Goal: Task Accomplishment & Management: Understand process/instructions

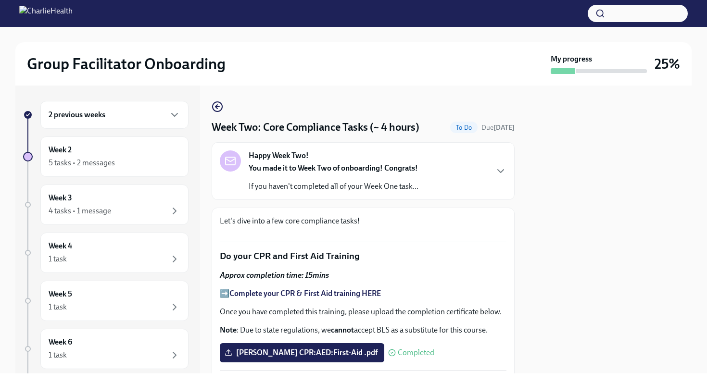
scroll to position [542, 0]
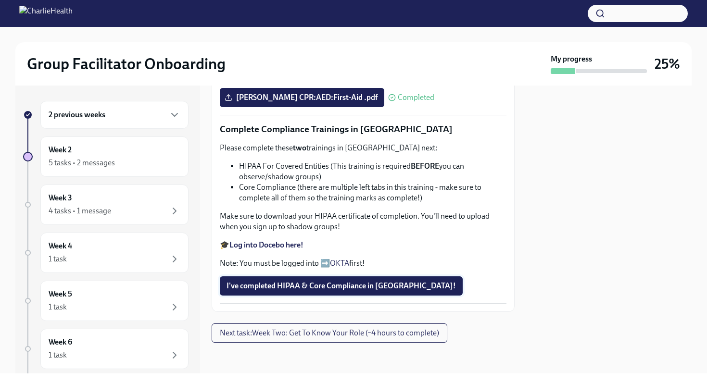
click at [329, 291] on button "I've completed HIPAA & Core Compliance in [GEOGRAPHIC_DATA]!" at bounding box center [341, 285] width 243 height 19
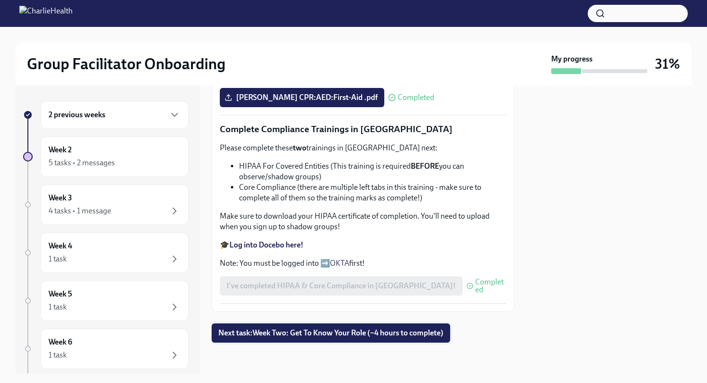
click at [328, 336] on span "Next task : Week Two: Get To Know Your Role (~4 hours to complete)" at bounding box center [330, 333] width 225 height 10
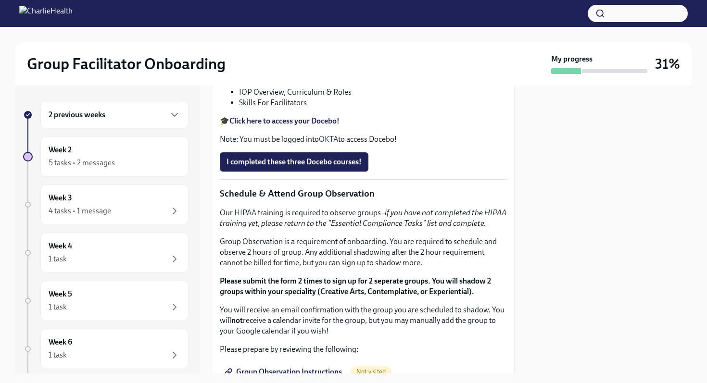
scroll to position [407, 0]
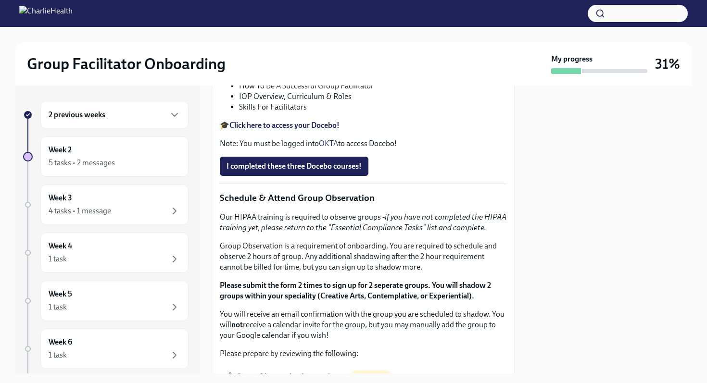
drag, startPoint x: 476, startPoint y: 226, endPoint x: 348, endPoint y: 224, distance: 128.4
click at [348, 16] on p "Feel free to schedule an optional Meet & Greet with your Clinical Onboarding Sp…" at bounding box center [363, 5] width 287 height 21
copy p "[URL][DOMAIN_NAME]"
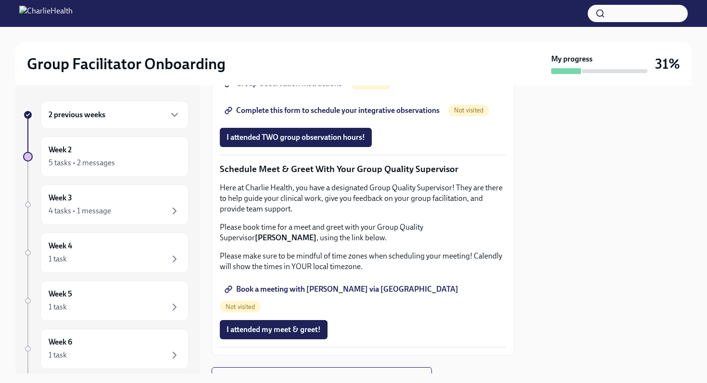
scroll to position [699, 0]
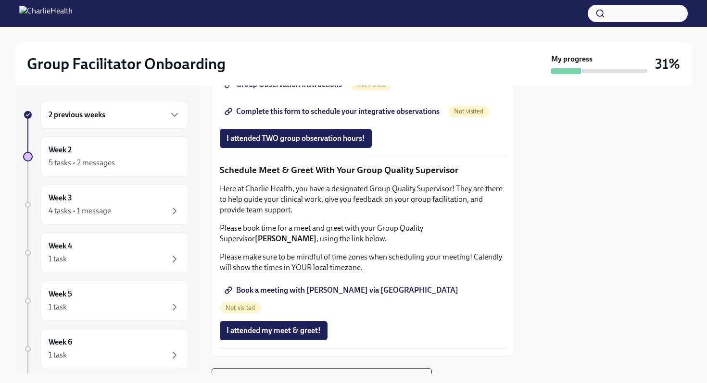
click at [280, 89] on span "Group Observation Instructions" at bounding box center [283, 85] width 115 height 10
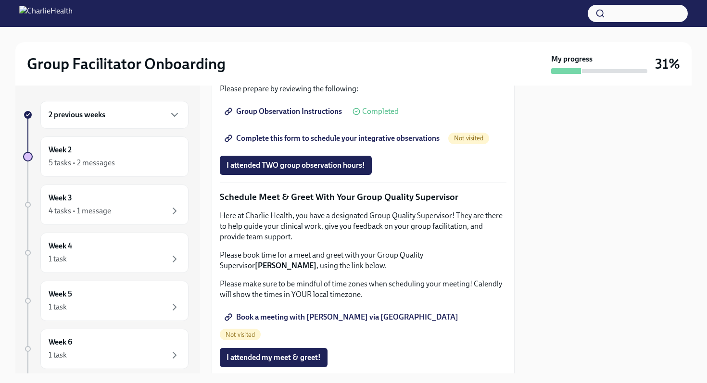
scroll to position [670, 0]
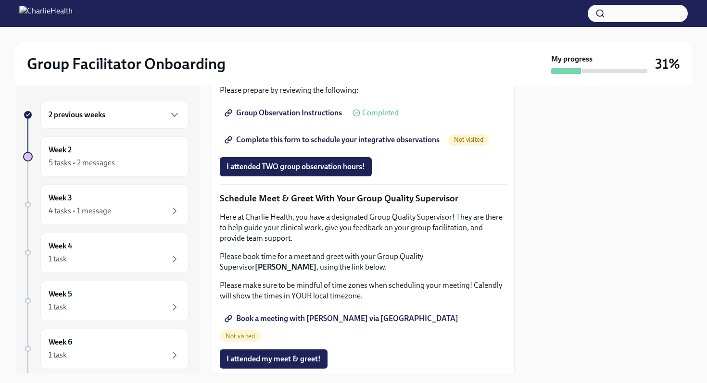
click at [314, 145] on span "Complete this form to schedule your integrative observations" at bounding box center [332, 140] width 213 height 10
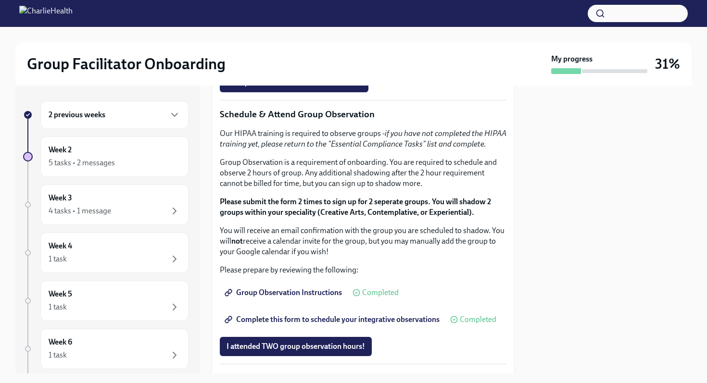
scroll to position [491, 0]
click at [257, 46] on strong "Click here to access your Docebo!" at bounding box center [284, 41] width 110 height 9
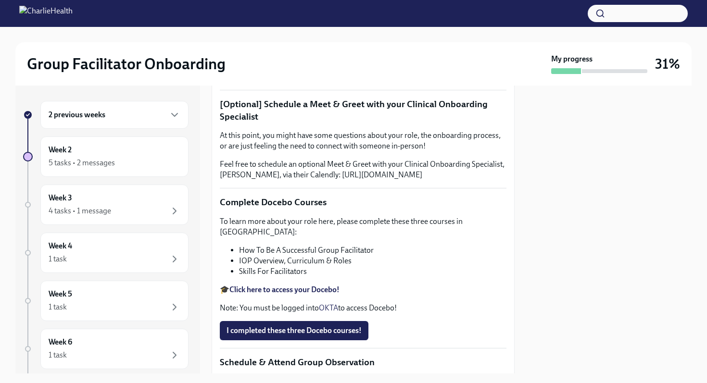
scroll to position [261, 0]
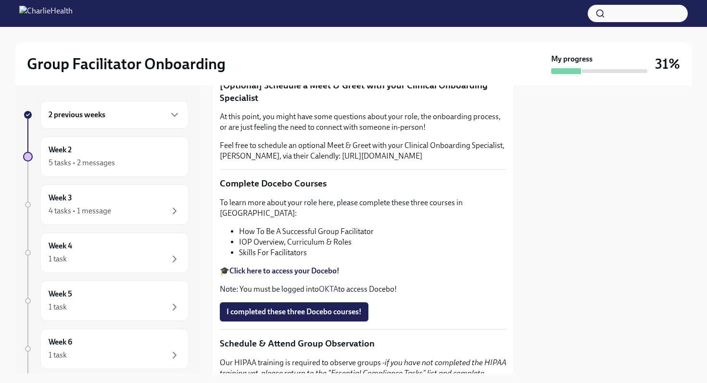
click at [120, 111] on div "2 previous weeks" at bounding box center [115, 115] width 132 height 12
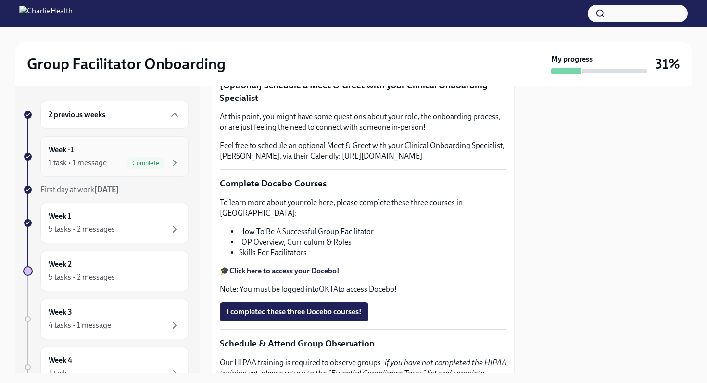
click at [88, 160] on div "1 task • 1 message" at bounding box center [78, 163] width 58 height 11
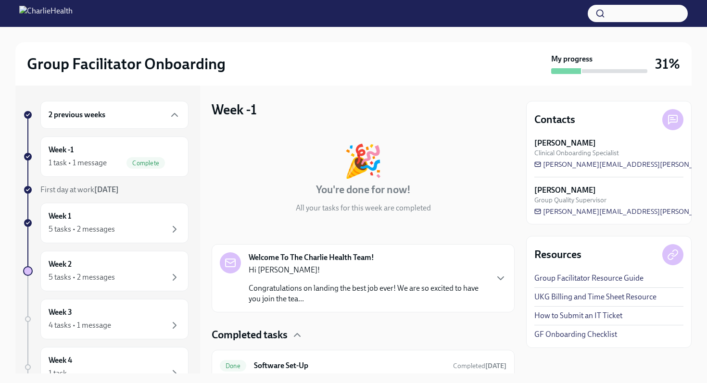
scroll to position [39, 0]
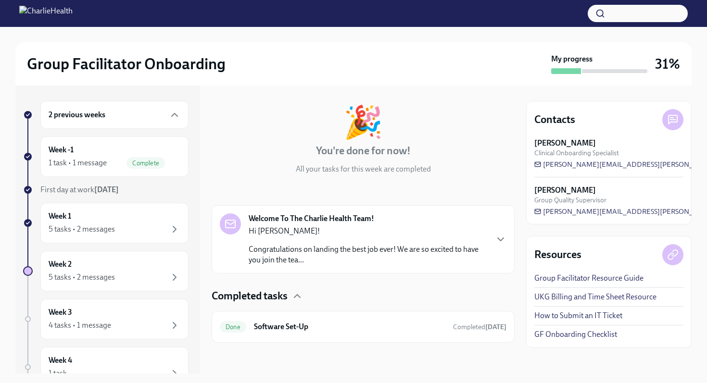
click at [476, 245] on p "Congratulations on landing the best job ever! We are so excited to have you joi…" at bounding box center [368, 254] width 238 height 21
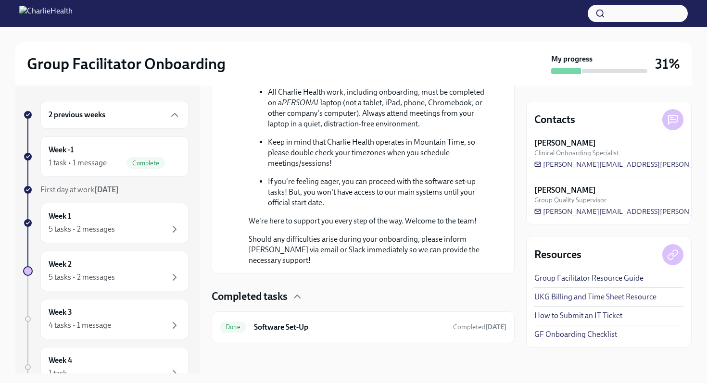
scroll to position [570, 0]
click at [131, 226] on div "5 tasks • 2 messages" at bounding box center [115, 230] width 132 height 12
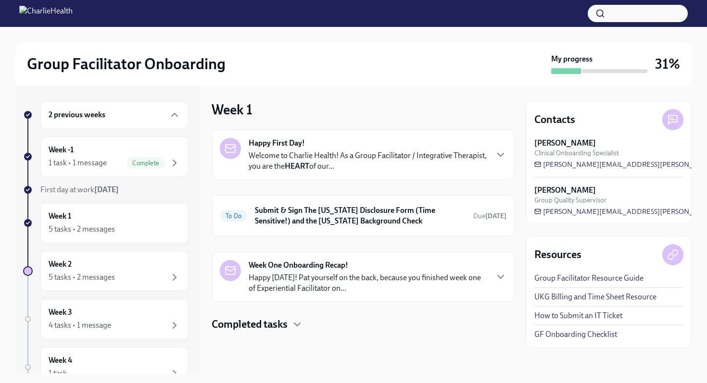
click at [254, 324] on h4 "Completed tasks" at bounding box center [250, 324] width 76 height 14
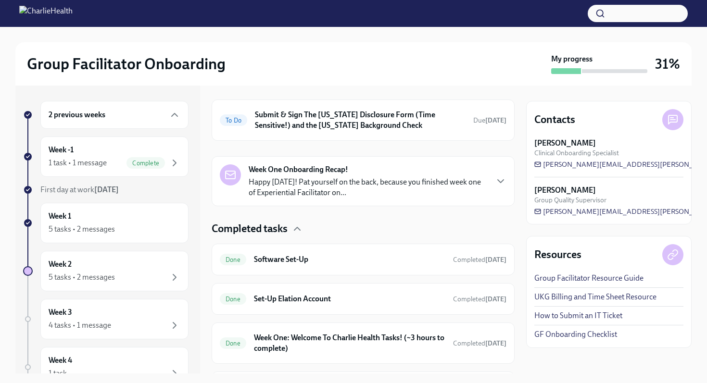
scroll to position [166, 0]
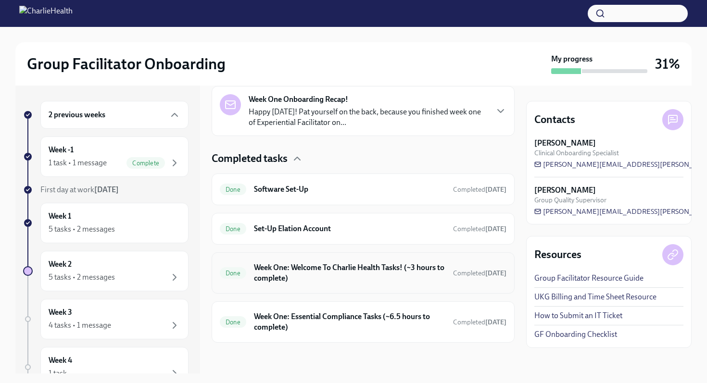
click at [336, 277] on h6 "Week One: Welcome To Charlie Health Tasks! (~3 hours to complete)" at bounding box center [349, 273] width 191 height 21
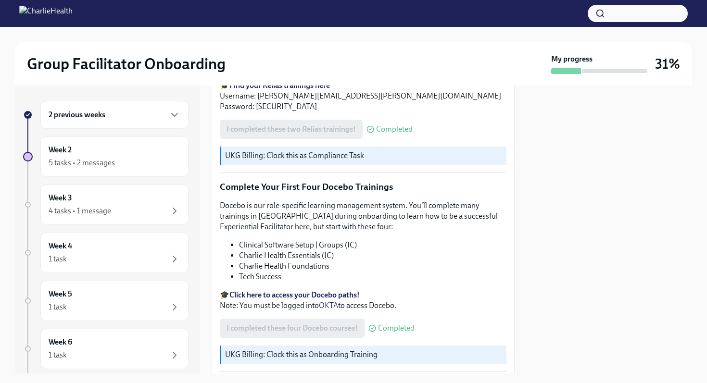
scroll to position [1234, 0]
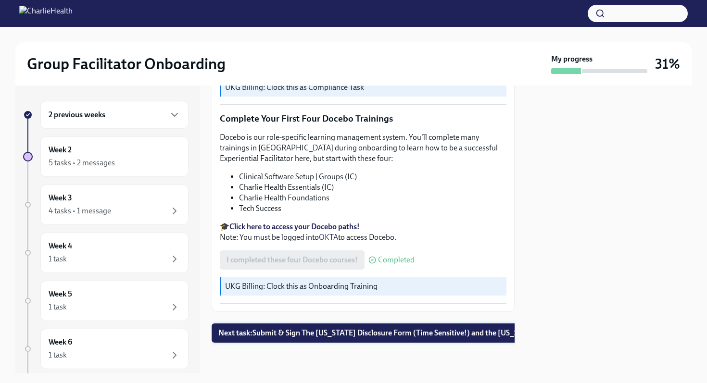
click at [318, 333] on span "Next task : Submit & Sign The [US_STATE] Disclosure Form (Time Sensitive!) and …" at bounding box center [409, 333] width 383 height 10
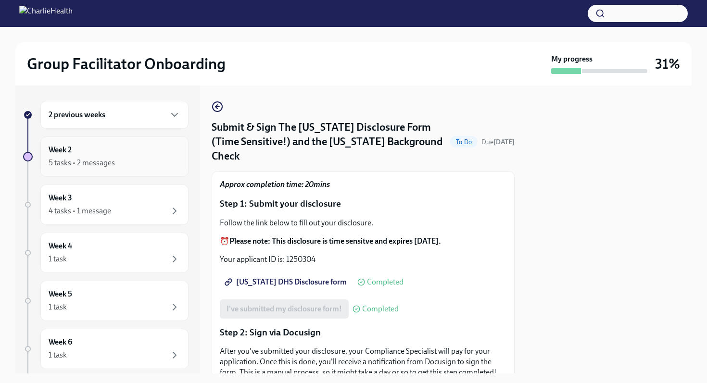
click at [105, 159] on div "5 tasks • 2 messages" at bounding box center [82, 163] width 66 height 11
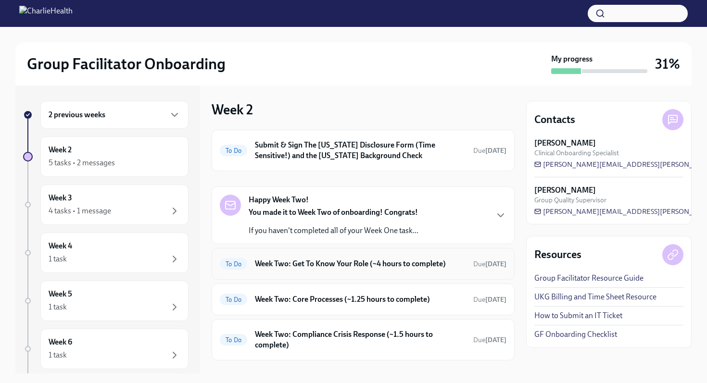
scroll to position [77, 0]
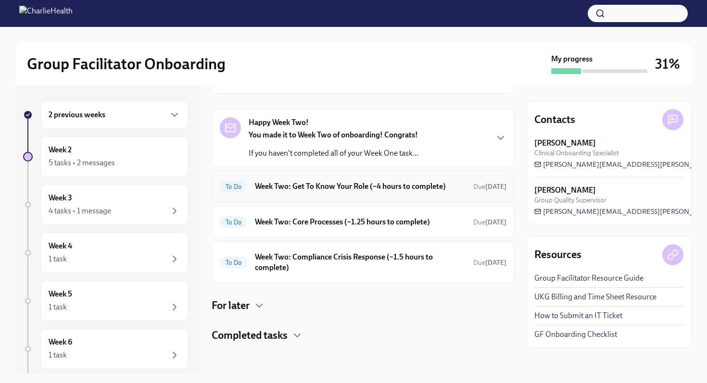
click at [384, 188] on h6 "Week Two: Get To Know Your Role (~4 hours to complete)" at bounding box center [360, 186] width 211 height 11
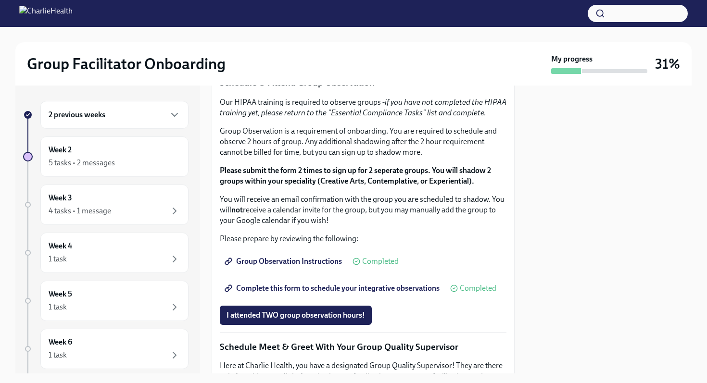
scroll to position [530, 0]
